Goal: Task Accomplishment & Management: Manage account settings

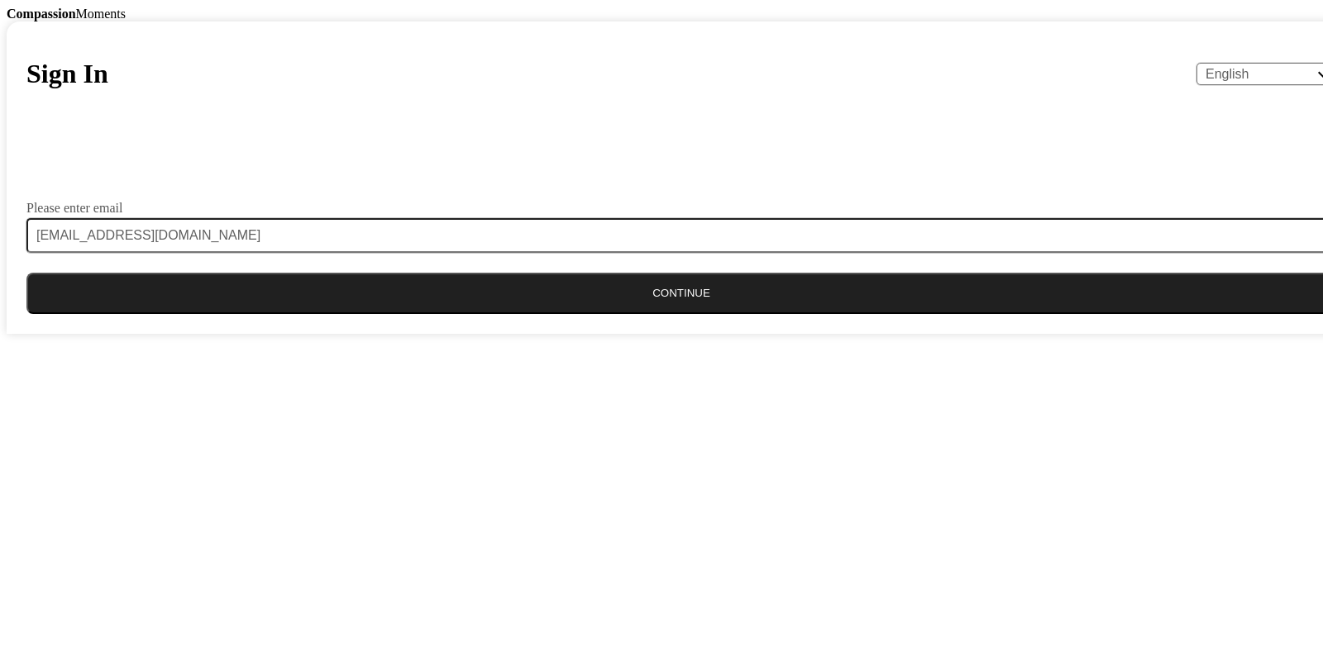
click at [654, 314] on button "Continue" at bounding box center [680, 293] width 1309 height 41
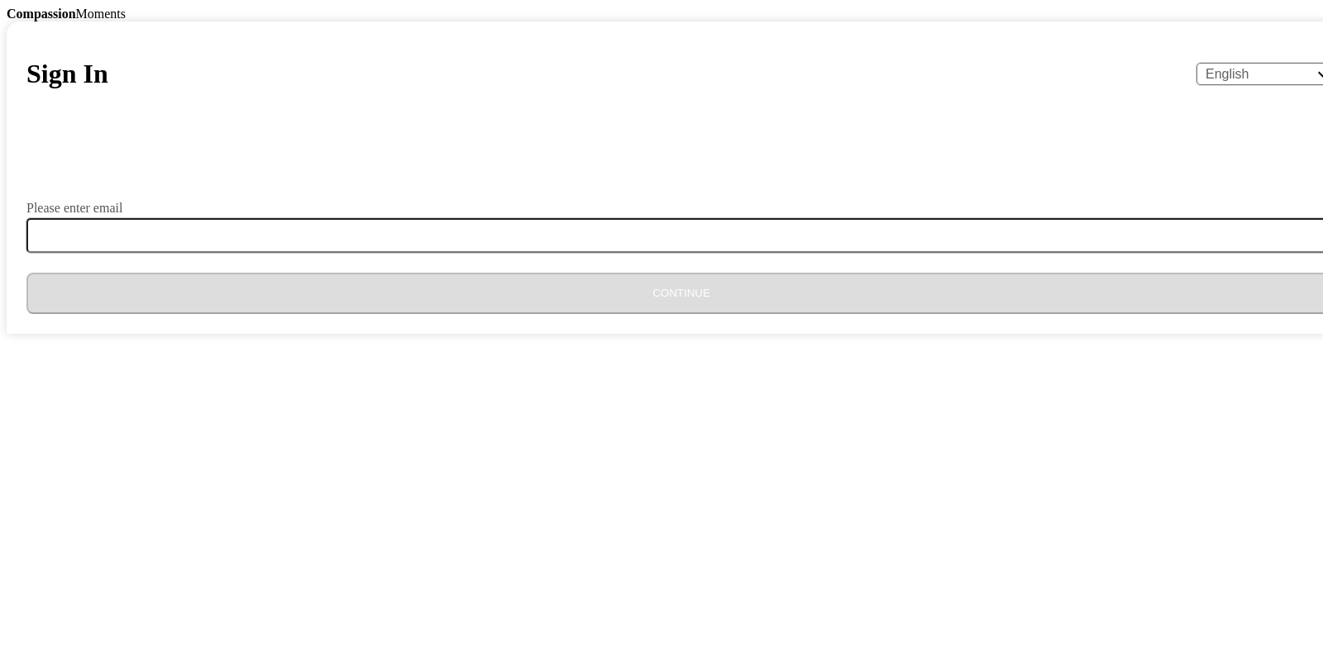
type input "[EMAIL_ADDRESS][DOMAIN_NAME]"
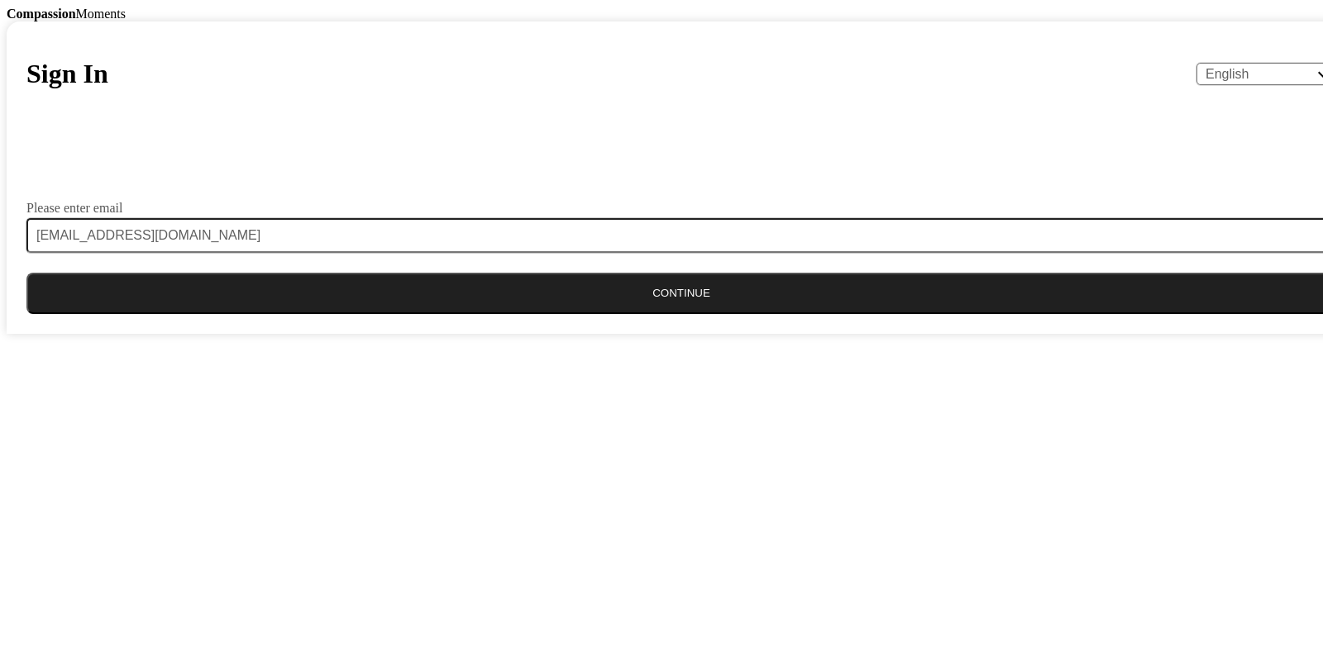
click at [638, 314] on button "Continue" at bounding box center [680, 293] width 1309 height 41
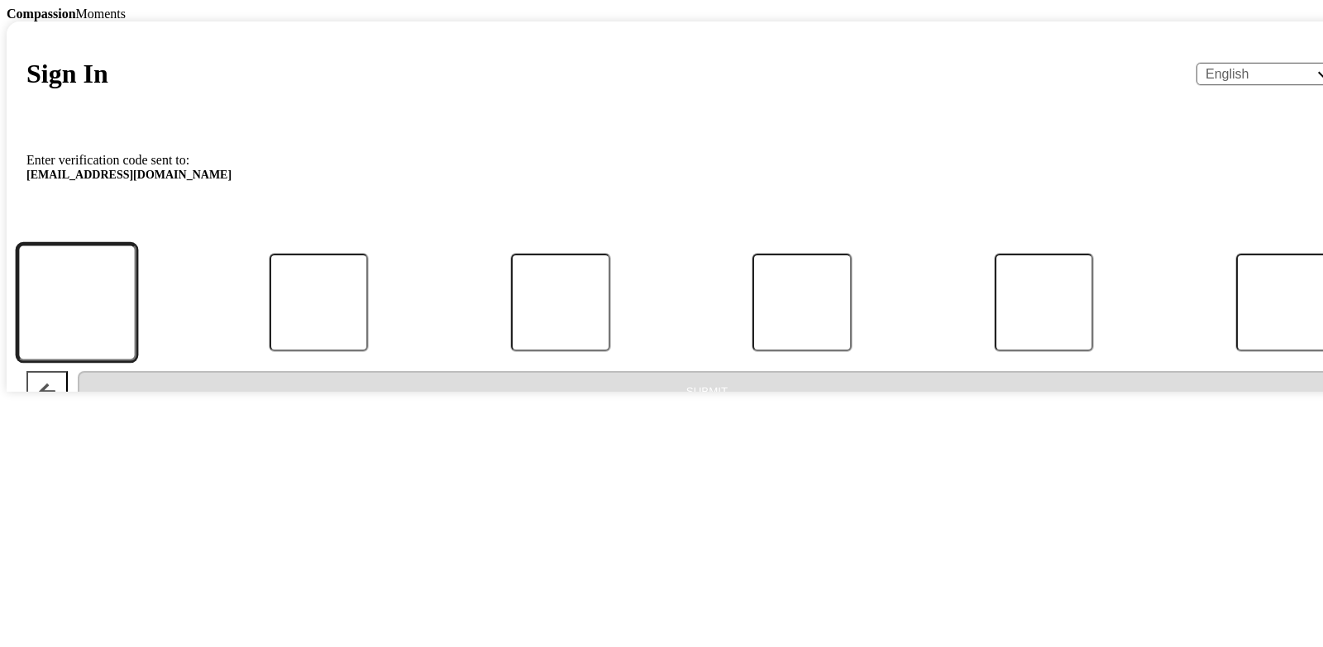
click at [136, 360] on input "Code" at bounding box center [76, 302] width 119 height 117
type input "5"
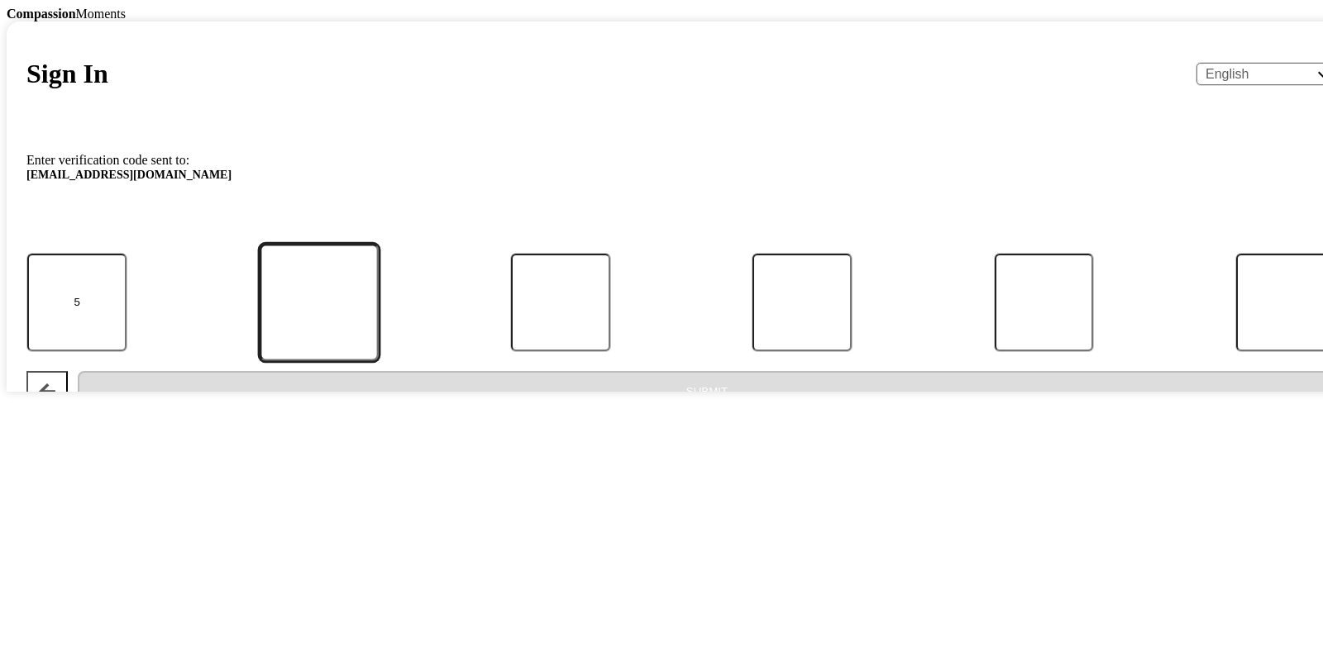
type input "1"
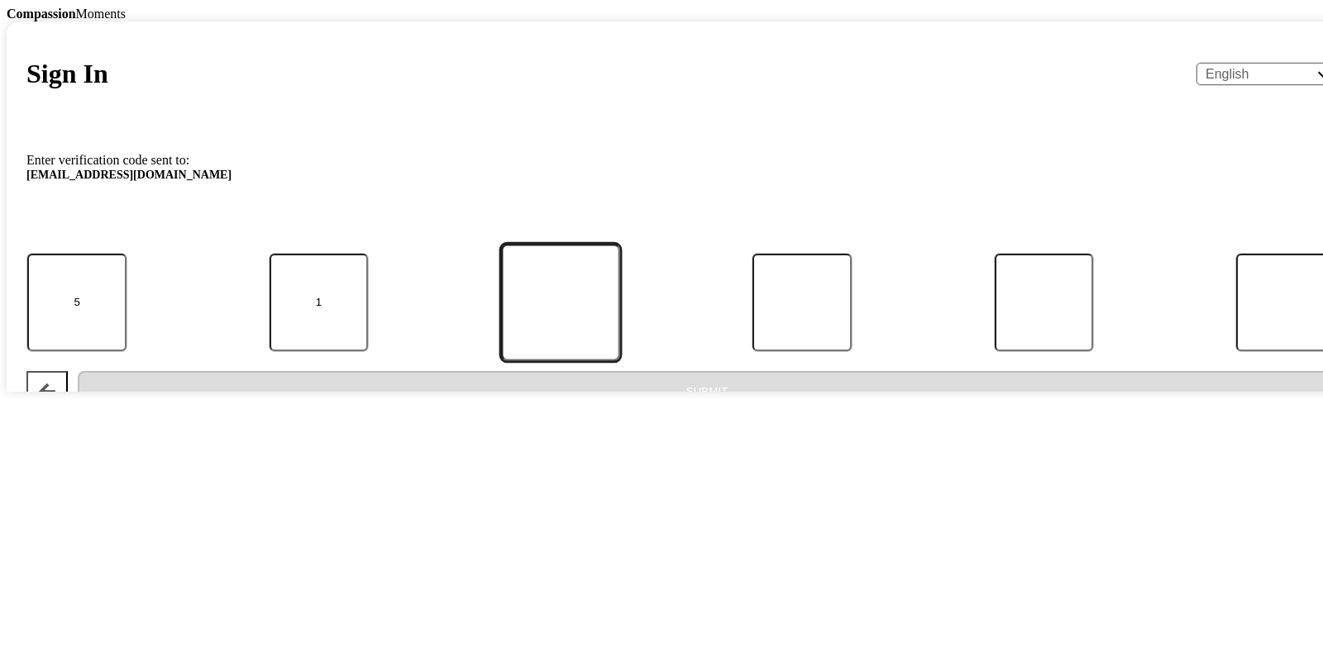
type input "8"
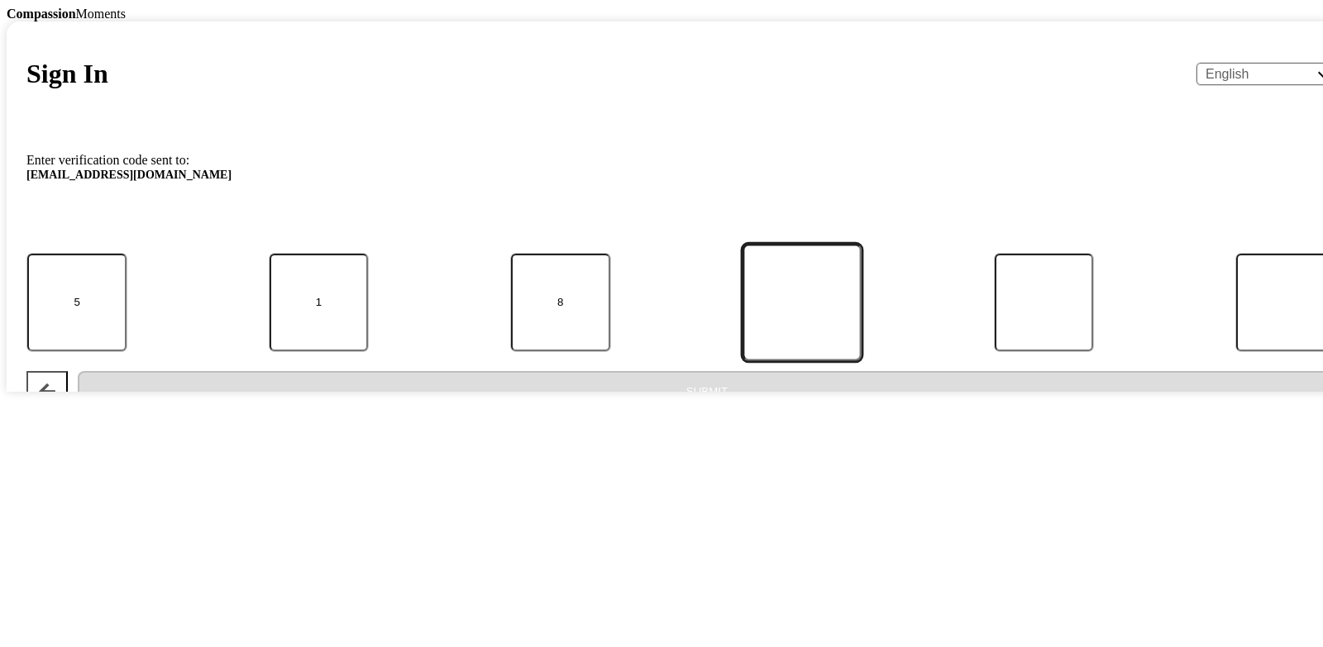
type input "3"
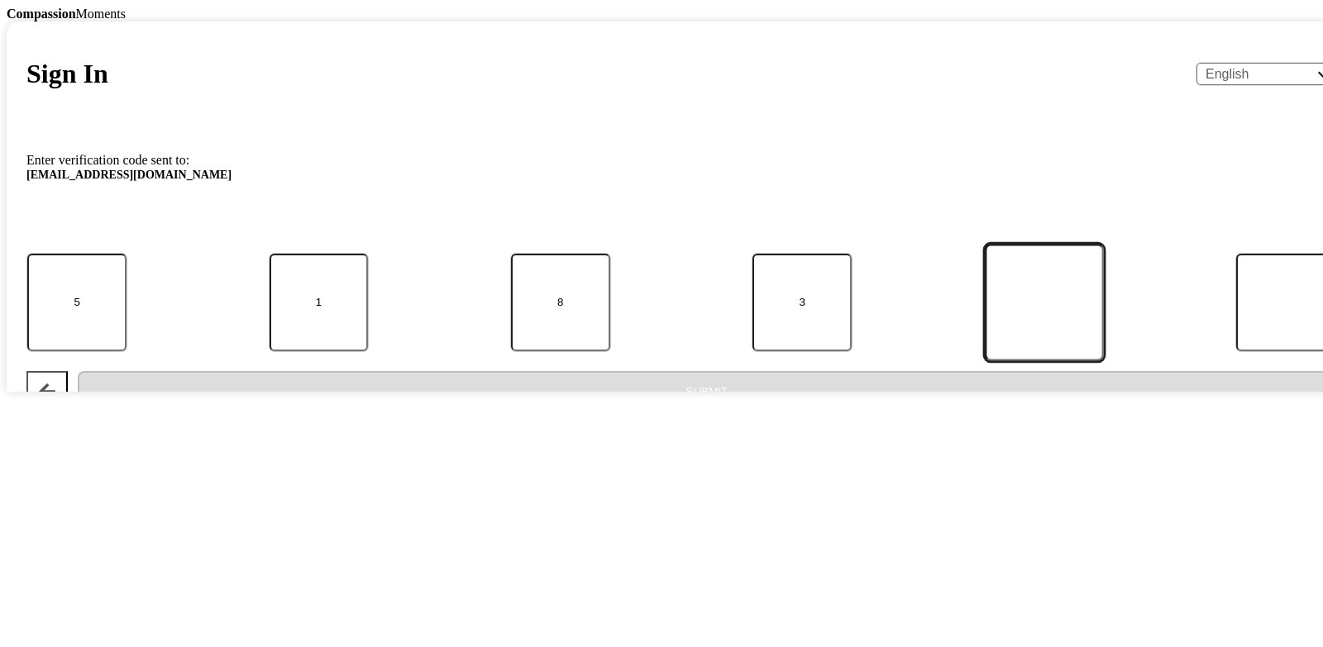
type input "5"
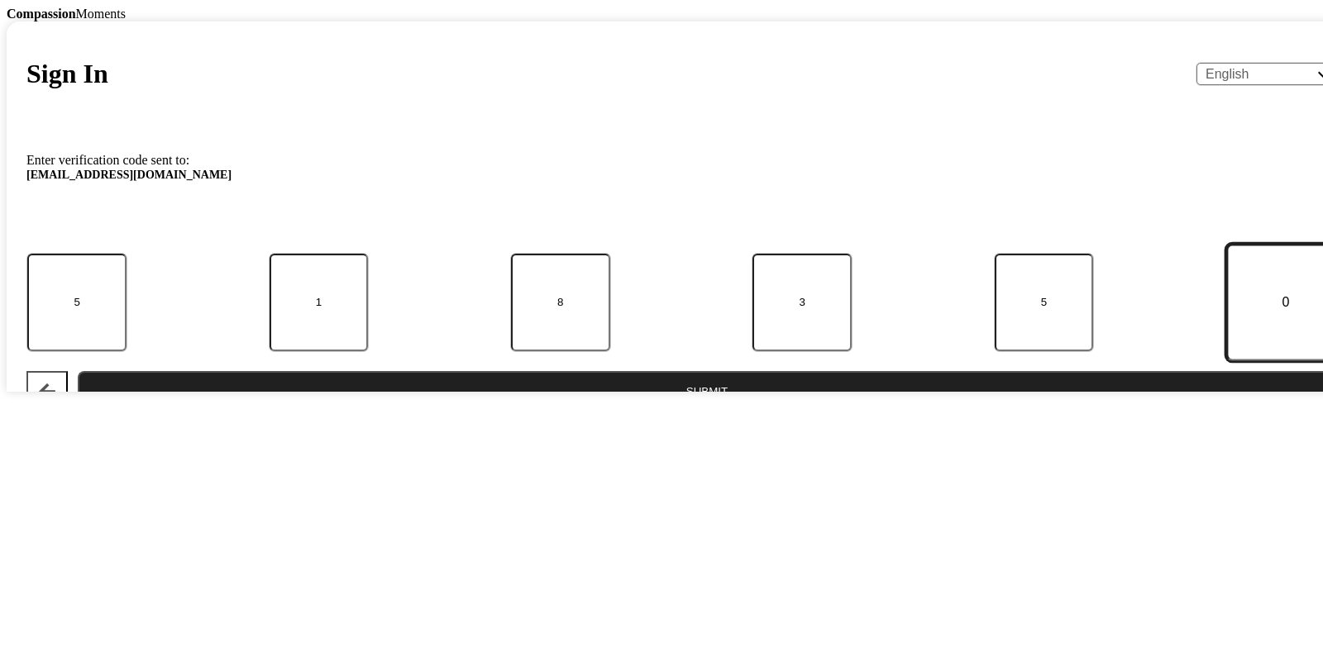
type input "0"
click at [692, 412] on button "Submit" at bounding box center [707, 391] width 1258 height 41
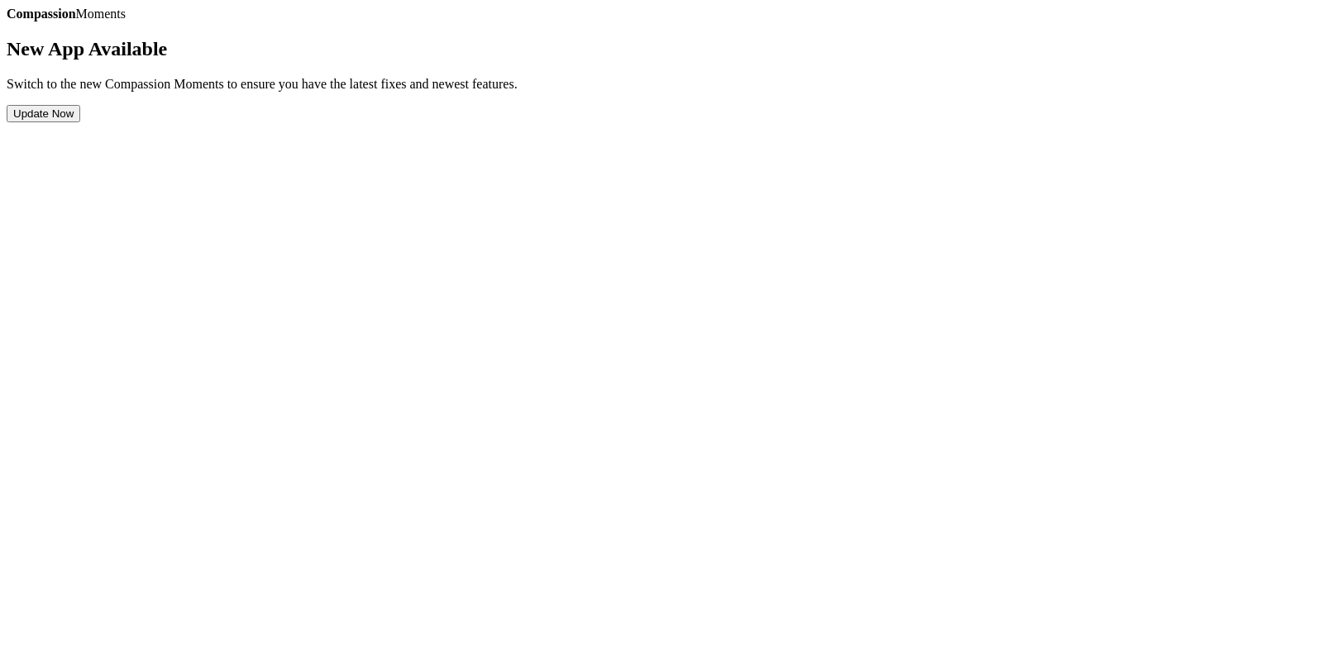
click at [80, 122] on button "Update Now" at bounding box center [44, 113] width 74 height 17
